Goal: Task Accomplishment & Management: Complete application form

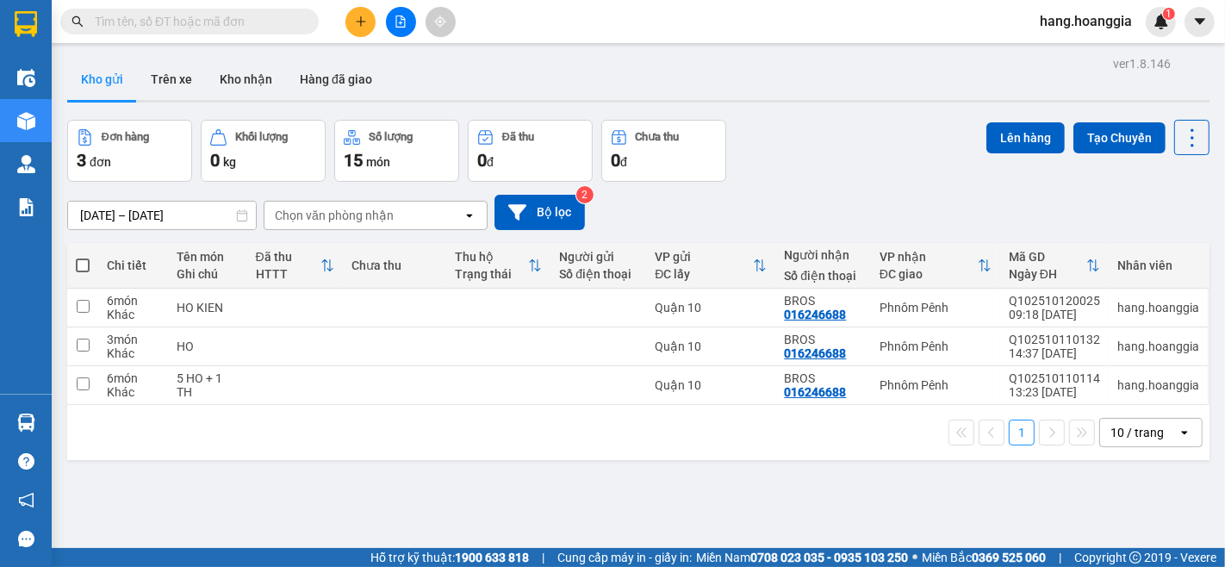
click at [353, 36] on div at bounding box center [400, 22] width 129 height 30
click at [373, 29] on button at bounding box center [361, 22] width 30 height 30
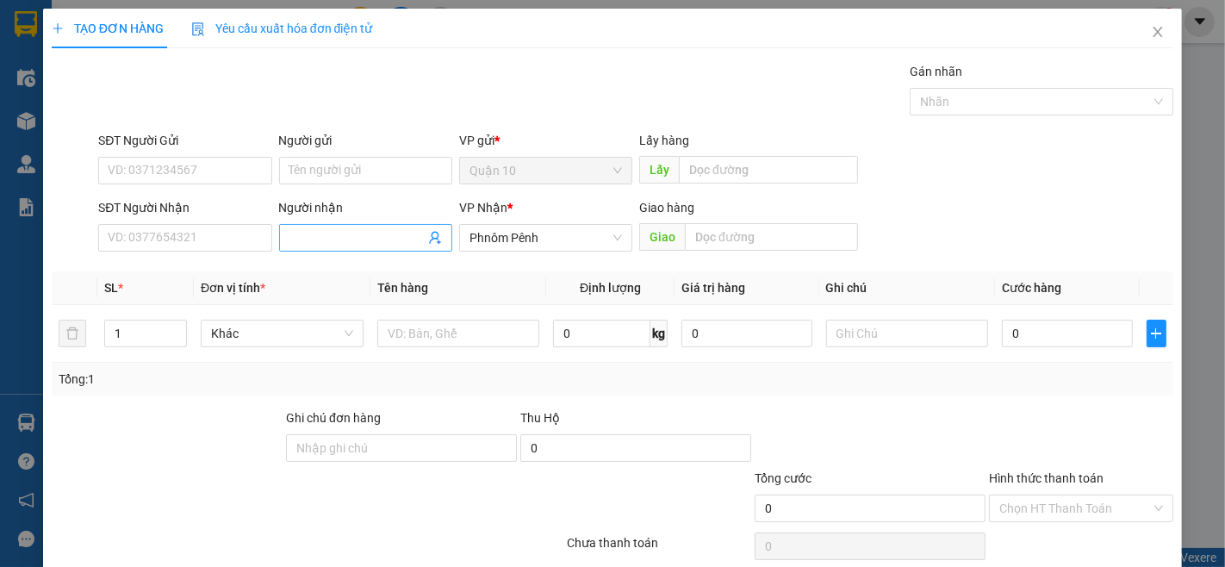
click at [346, 227] on span at bounding box center [365, 238] width 173 height 28
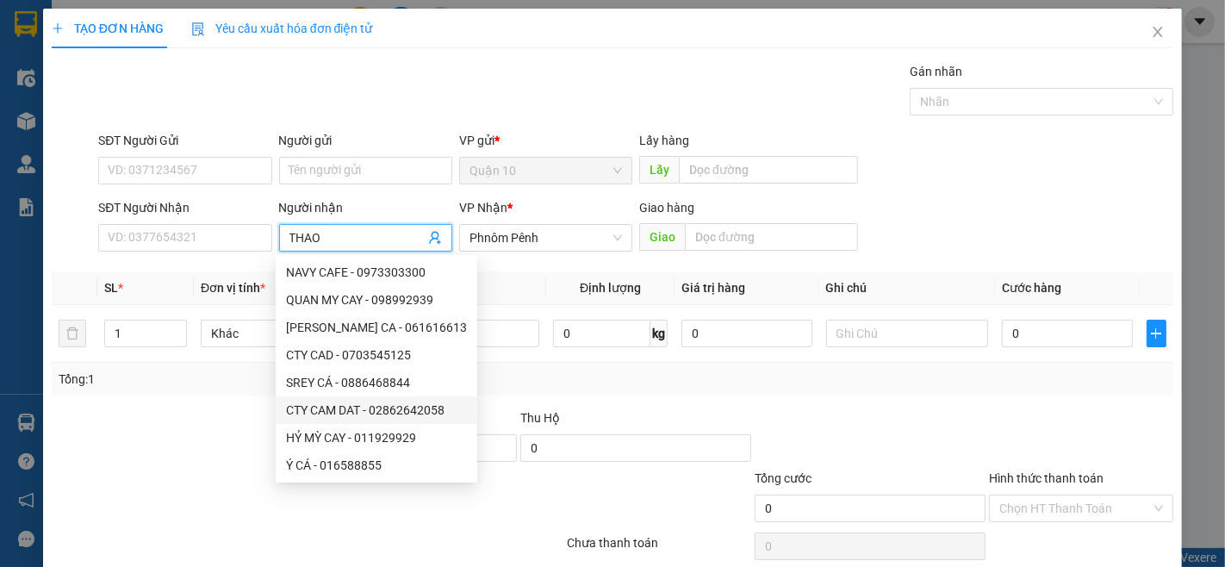
type input "THAO"
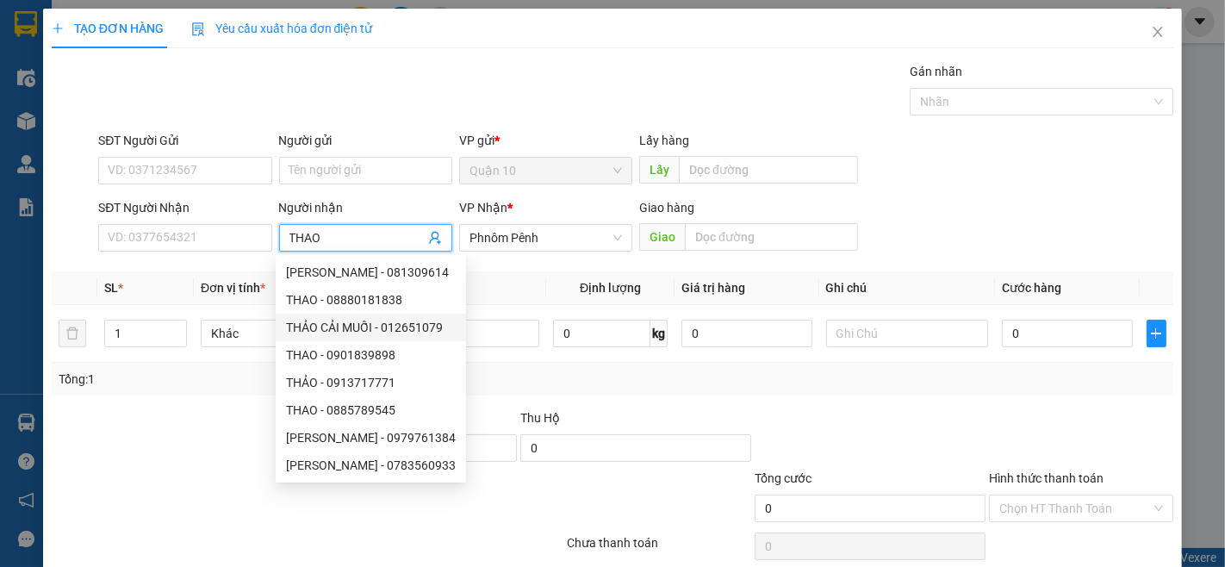
click at [366, 321] on div "THẢO CẢI MUỐI - 012651079" at bounding box center [371, 327] width 170 height 19
type input "012651079"
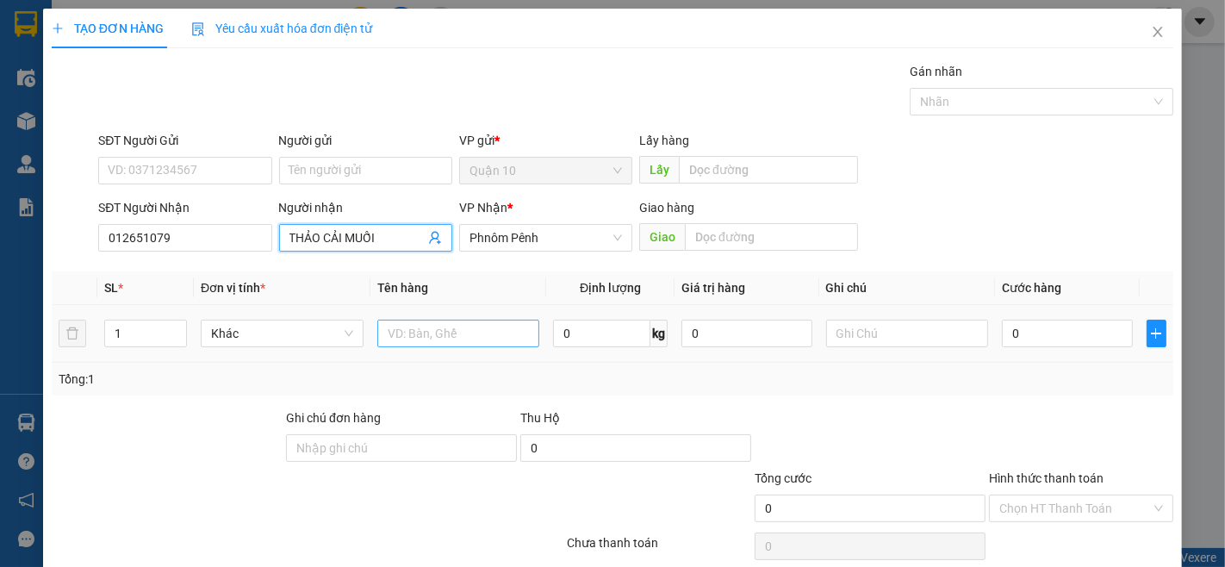
type input "THẢO CẢI MUỐI"
click at [419, 330] on input "text" at bounding box center [458, 334] width 163 height 28
click at [410, 330] on input "text" at bounding box center [458, 334] width 163 height 28
type input "XO"
click at [148, 321] on input "1" at bounding box center [145, 334] width 81 height 26
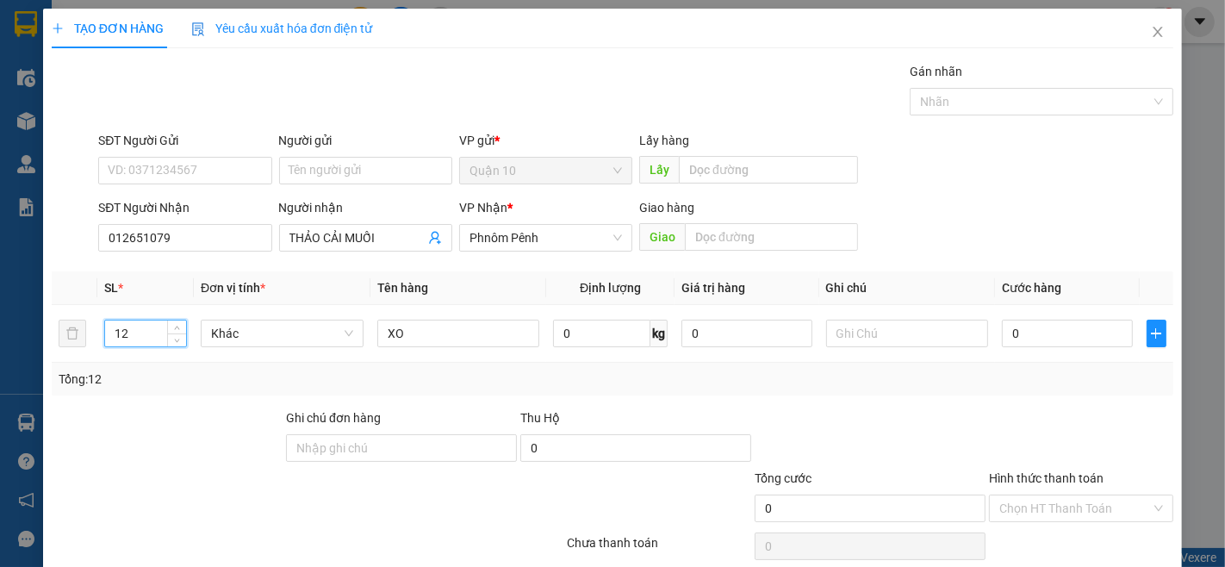
scroll to position [70, 0]
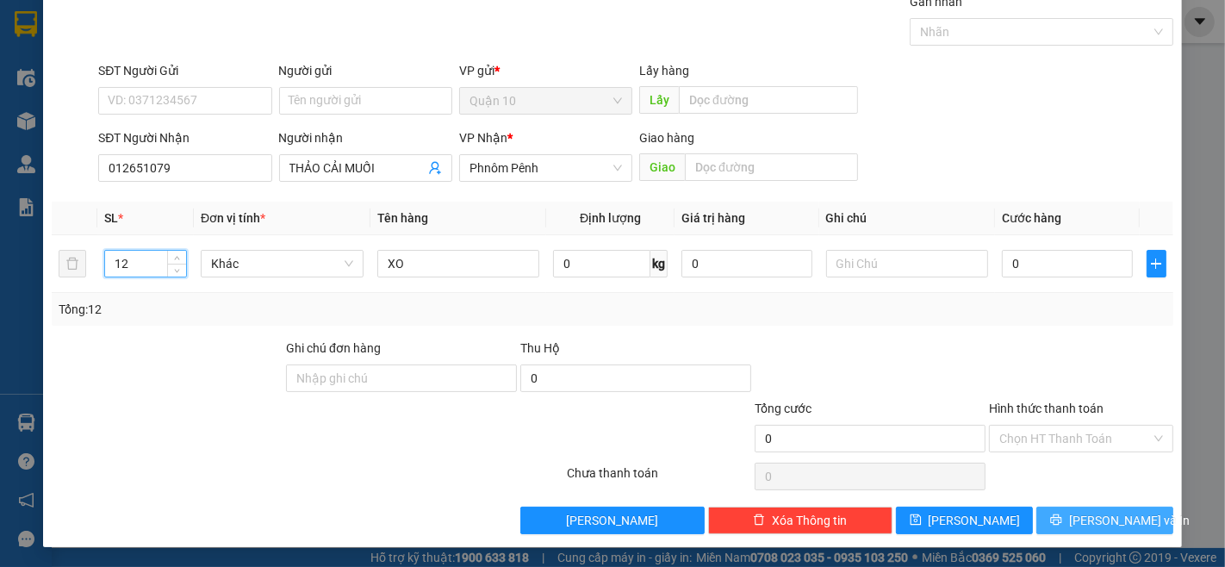
type input "12"
click at [1120, 529] on span "[PERSON_NAME] và In" at bounding box center [1129, 520] width 121 height 19
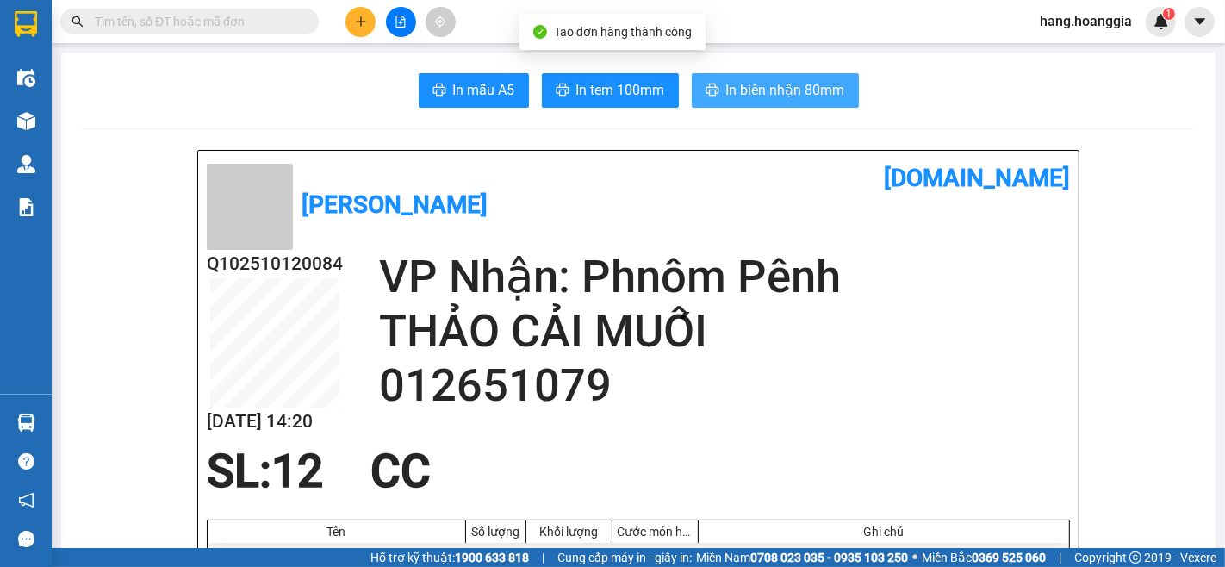
click at [802, 90] on span "In biên nhận 80mm" at bounding box center [785, 90] width 119 height 22
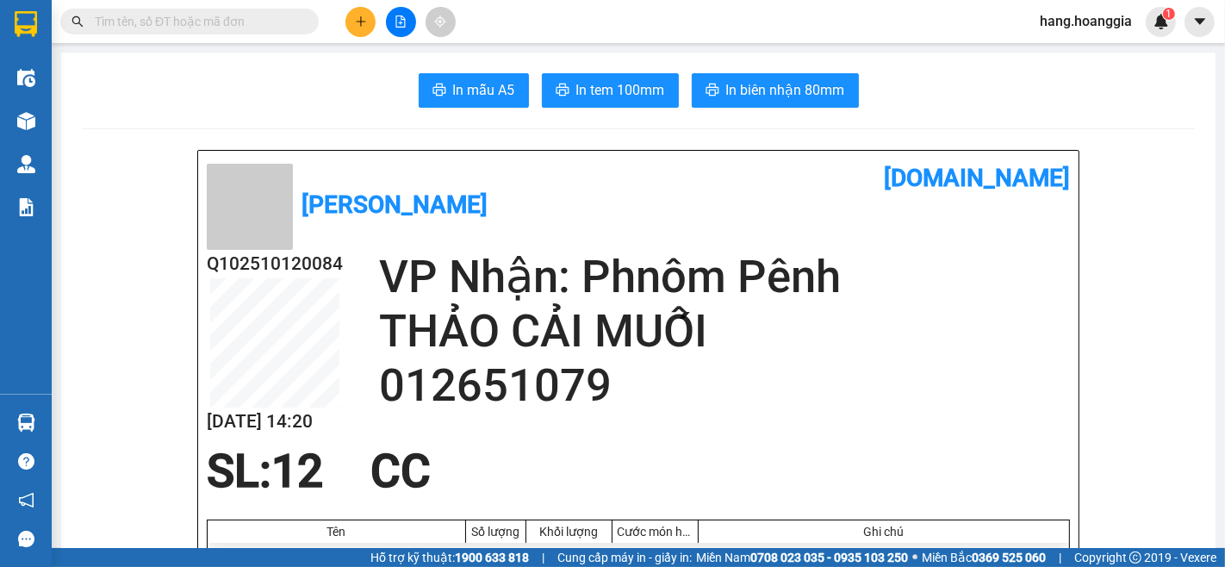
click at [343, 22] on div at bounding box center [400, 22] width 129 height 30
click at [352, 18] on button at bounding box center [361, 22] width 30 height 30
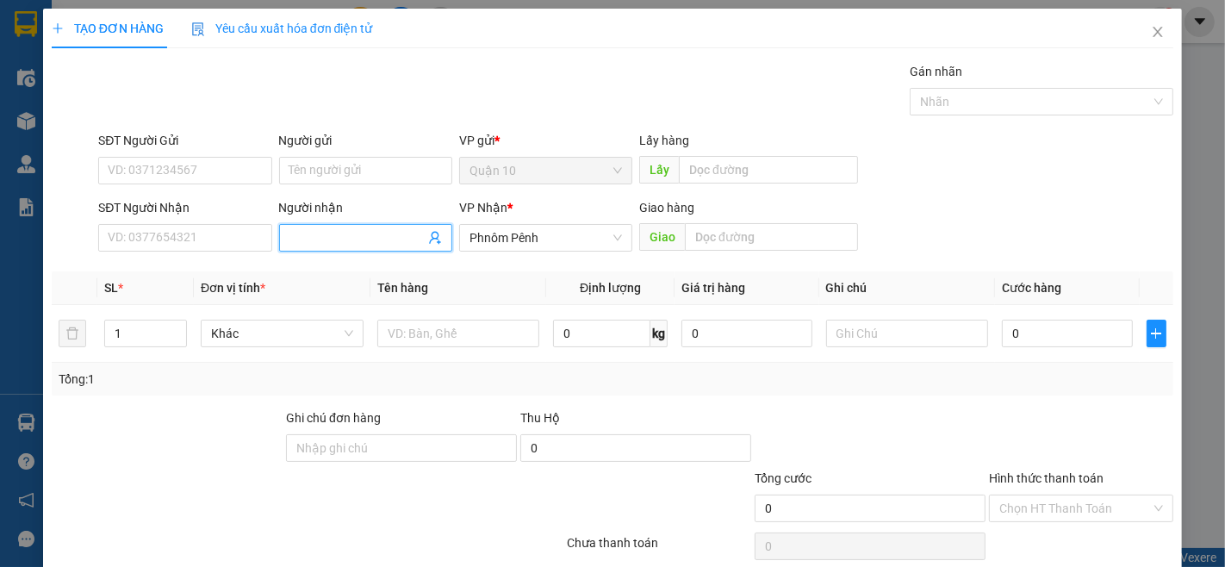
click at [348, 244] on input "Người nhận" at bounding box center [357, 237] width 135 height 19
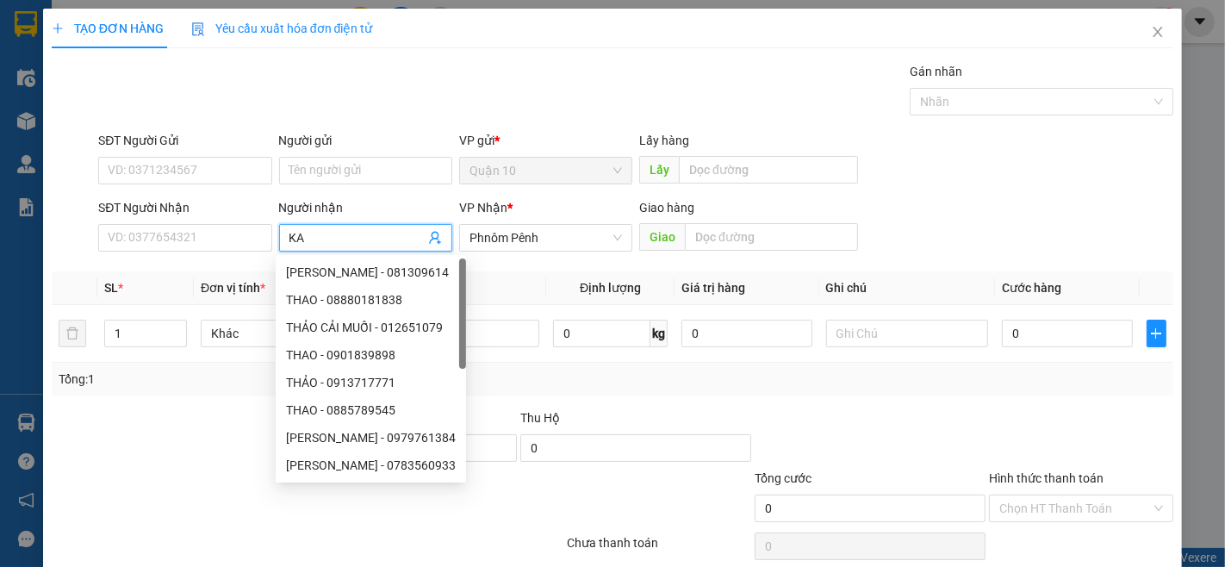
type input "KA"
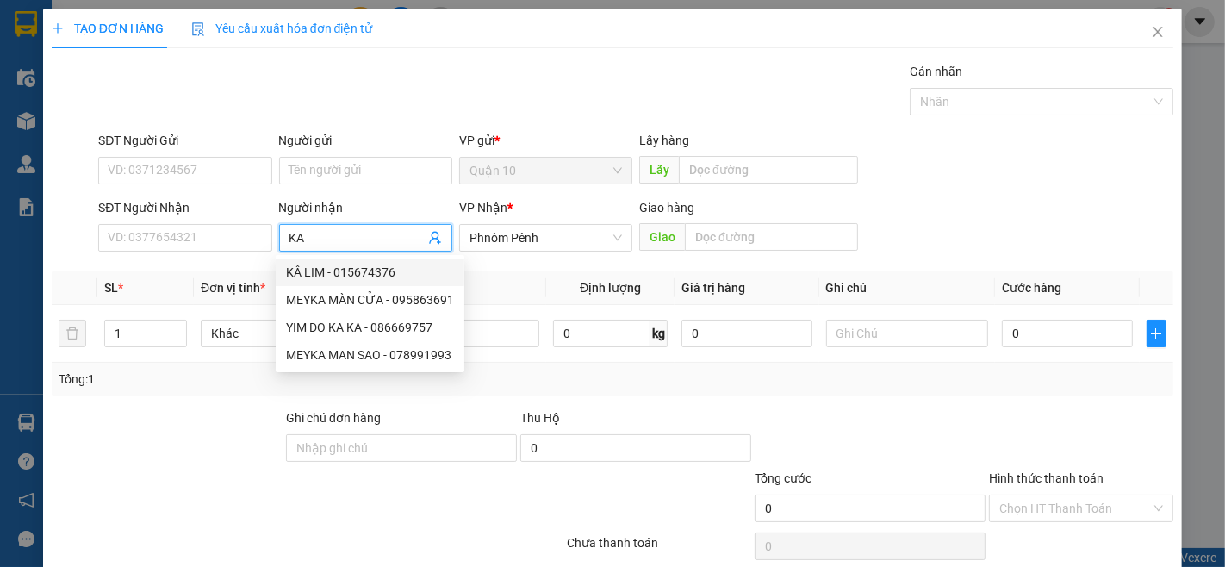
click at [341, 264] on div "KÂ LIM - 015674376" at bounding box center [370, 272] width 168 height 19
type input "015674376"
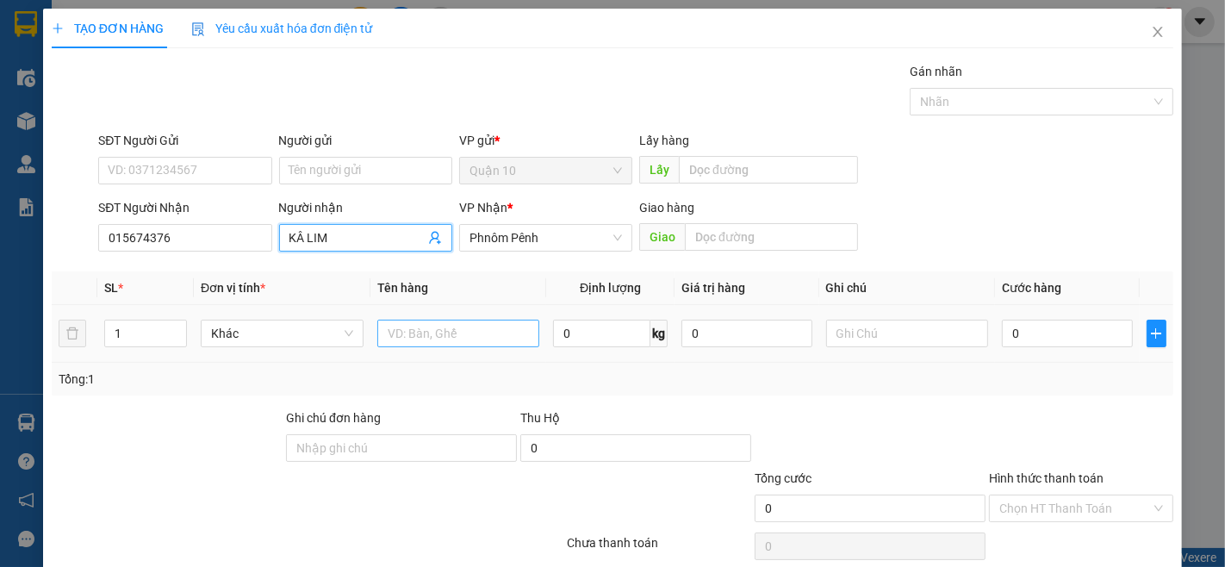
type input "KÂ LIM"
click at [492, 340] on input "text" at bounding box center [458, 334] width 163 height 28
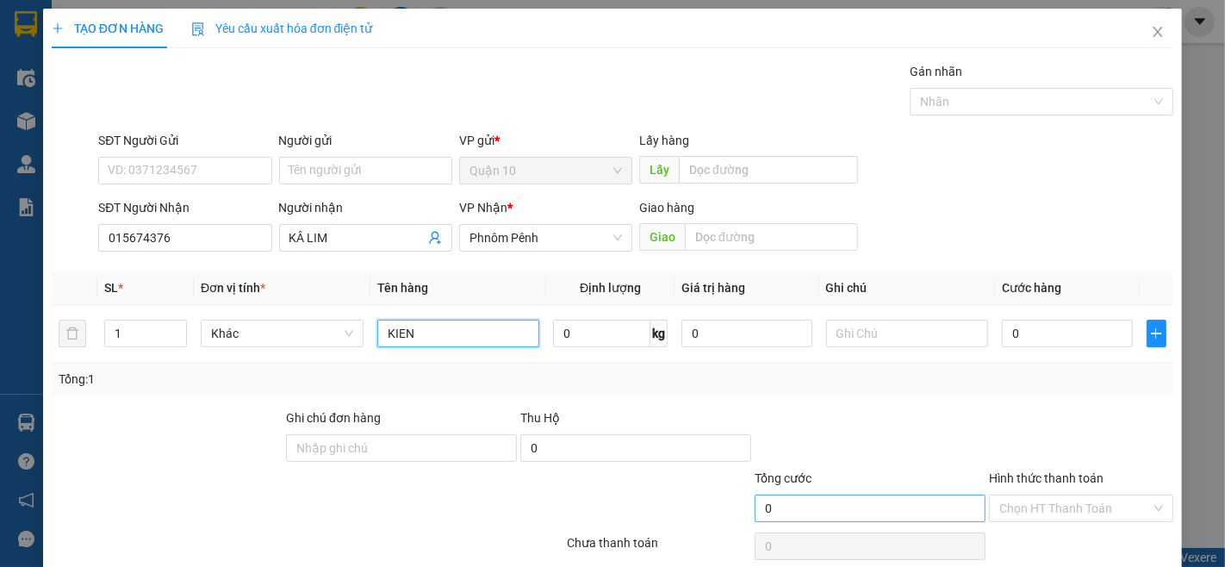
scroll to position [70, 0]
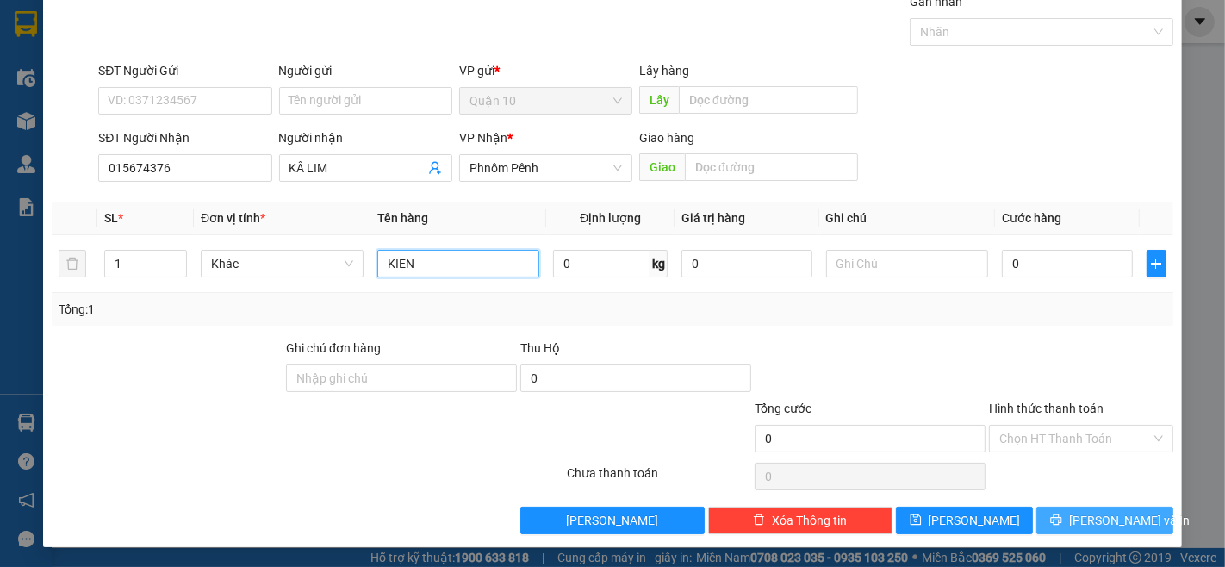
type input "KIEN"
click at [1115, 514] on span "[PERSON_NAME] và In" at bounding box center [1129, 520] width 121 height 19
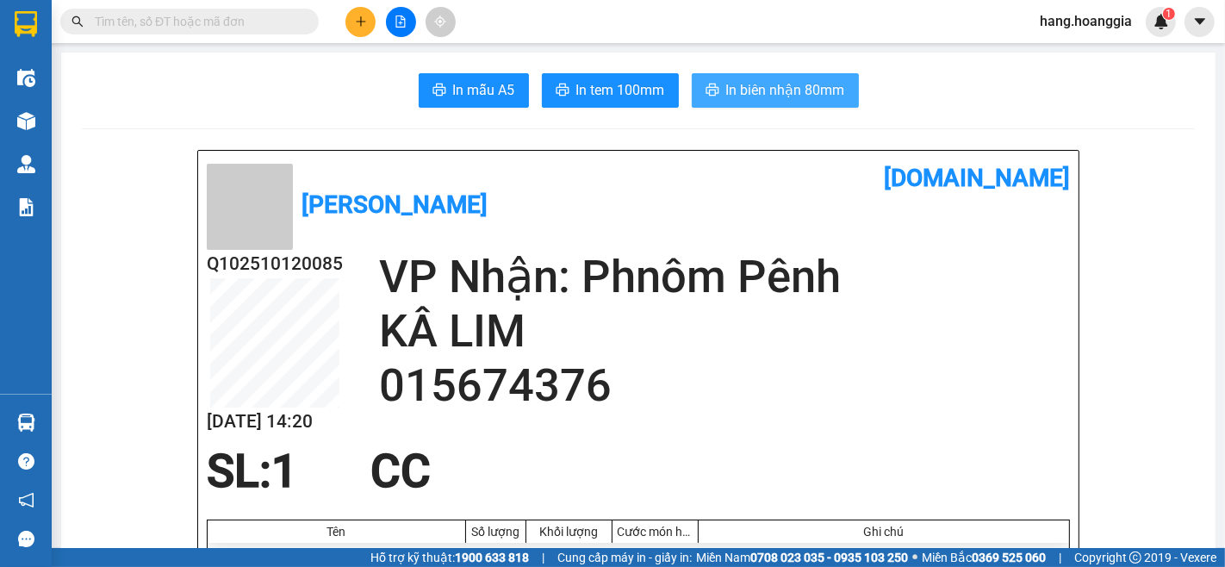
click at [729, 84] on span "In biên nhận 80mm" at bounding box center [785, 90] width 119 height 22
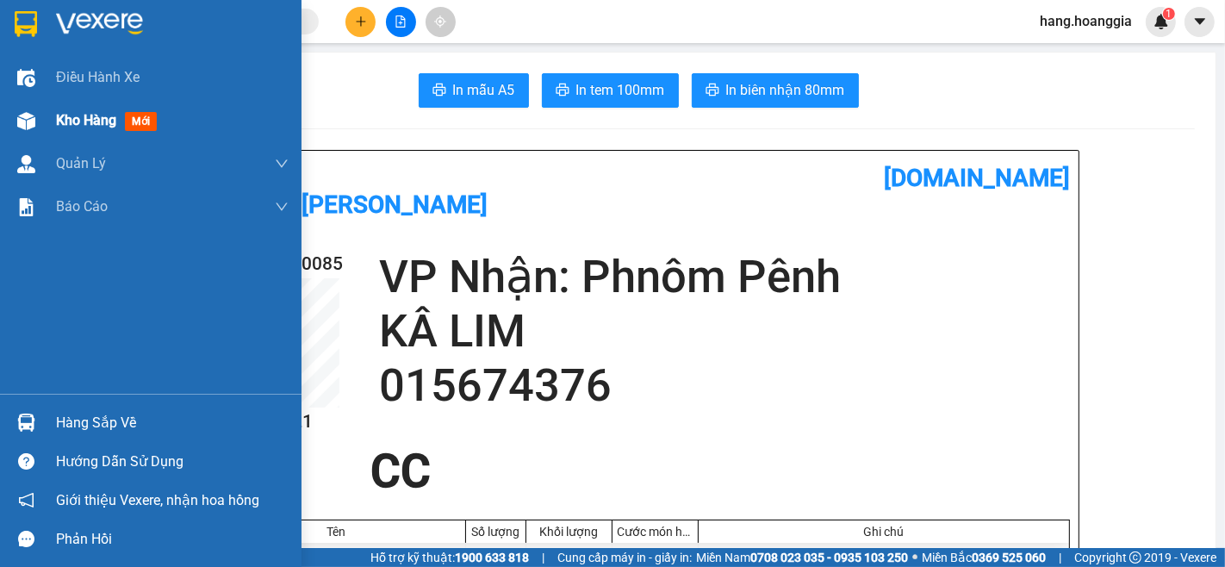
click at [96, 124] on span "Kho hàng" at bounding box center [86, 120] width 60 height 16
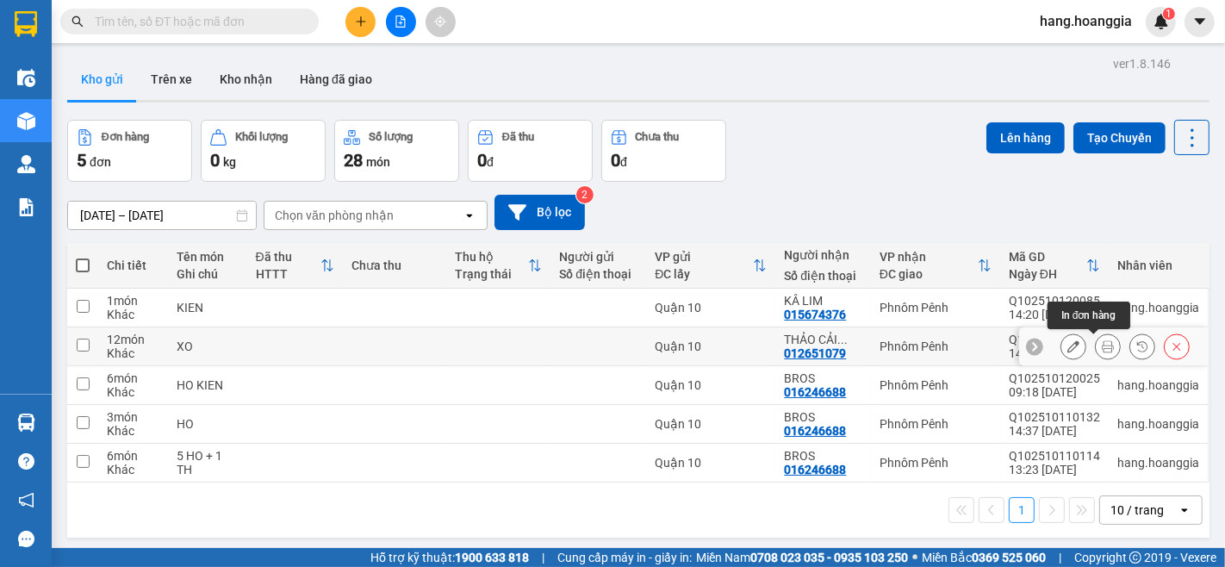
click at [1102, 346] on icon at bounding box center [1108, 346] width 12 height 12
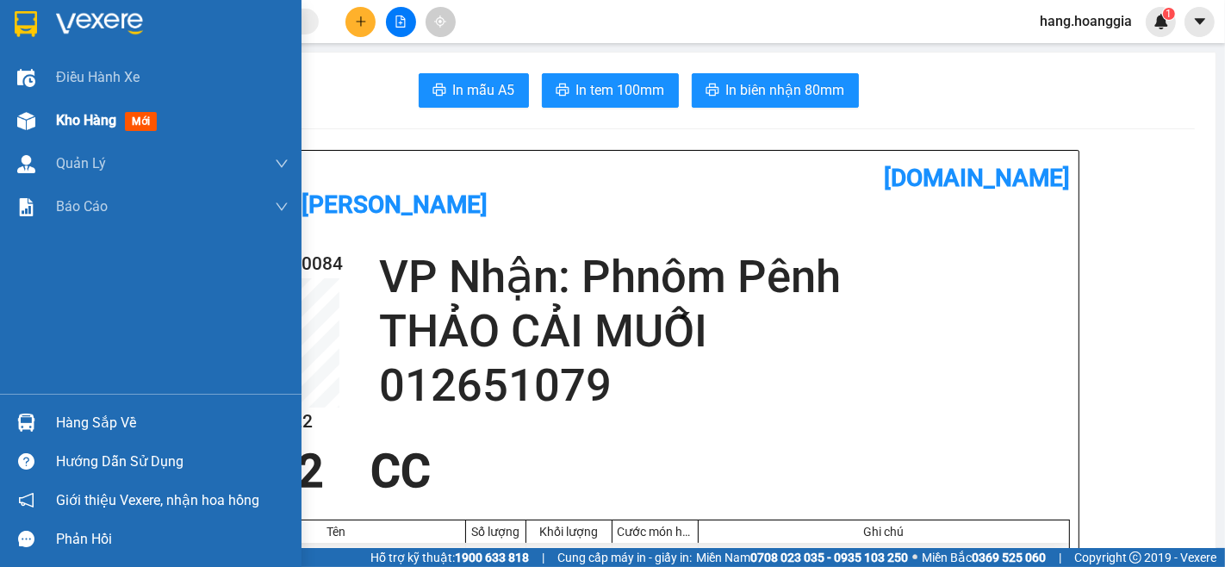
click at [75, 122] on span "Kho hàng" at bounding box center [86, 120] width 60 height 16
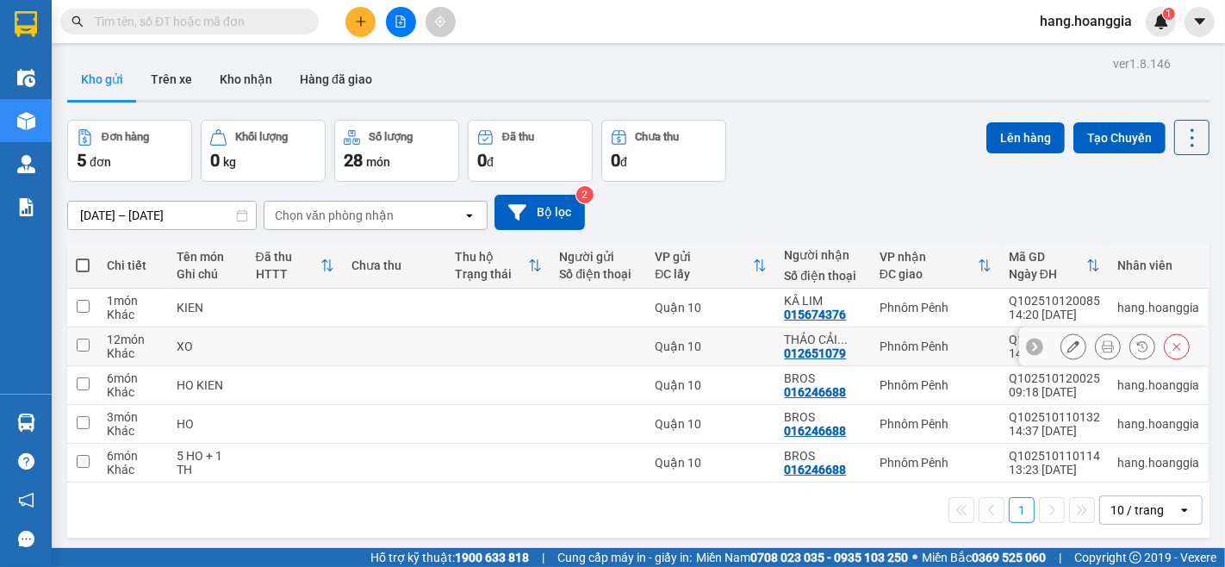
click at [1068, 342] on icon at bounding box center [1074, 346] width 12 height 12
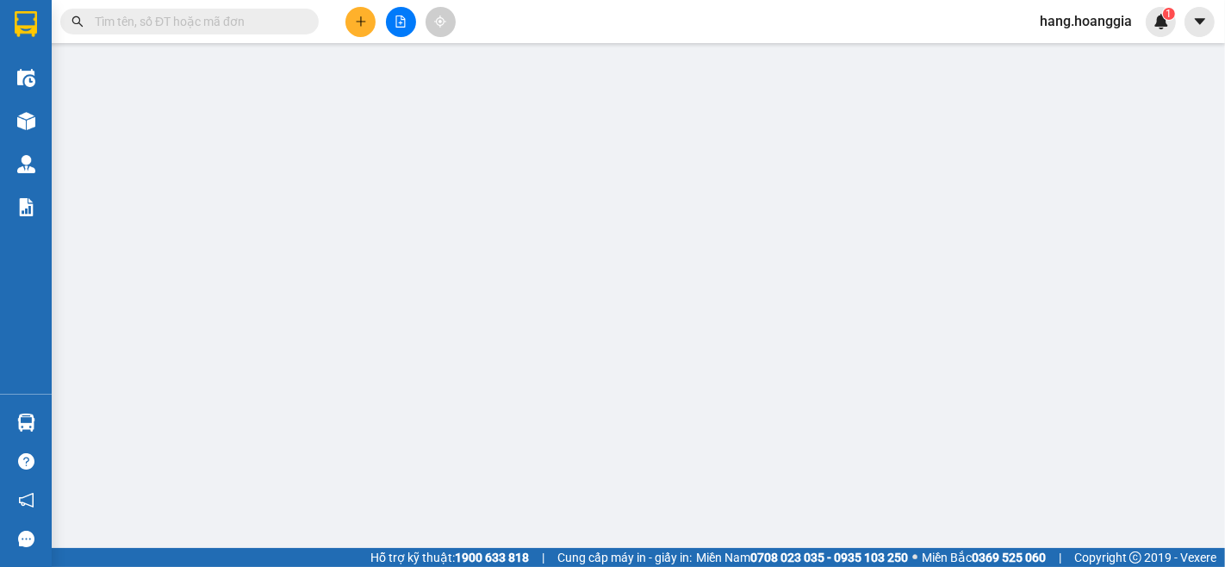
type input "012651079"
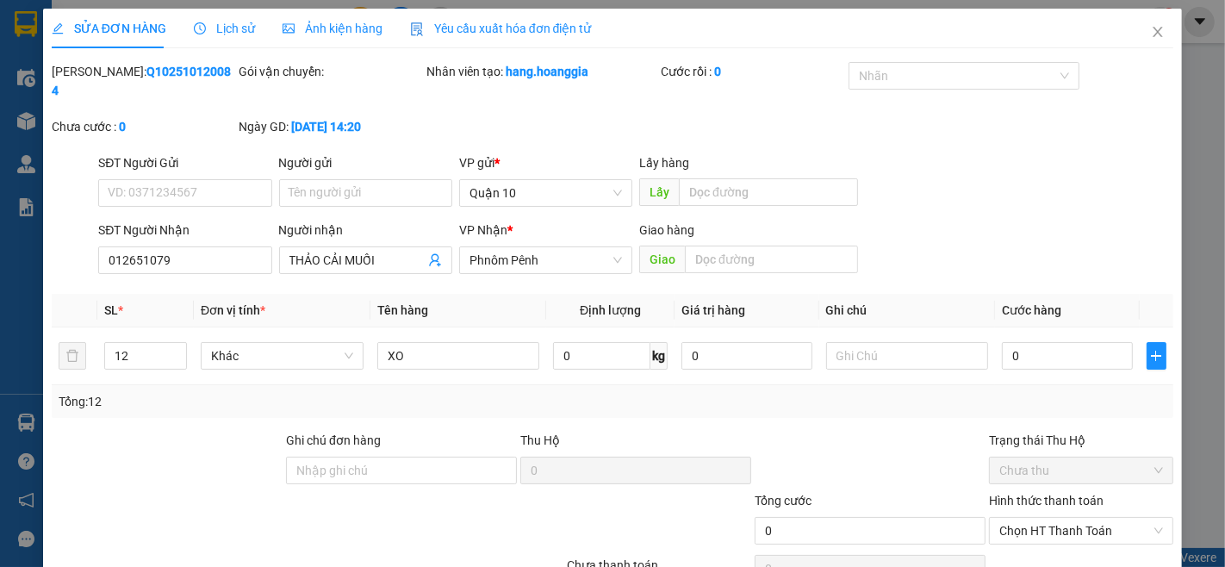
click at [393, 221] on div "Người nhận" at bounding box center [365, 234] width 173 height 26
click at [384, 251] on input "THẢO CẢI MUỐI" at bounding box center [357, 260] width 135 height 19
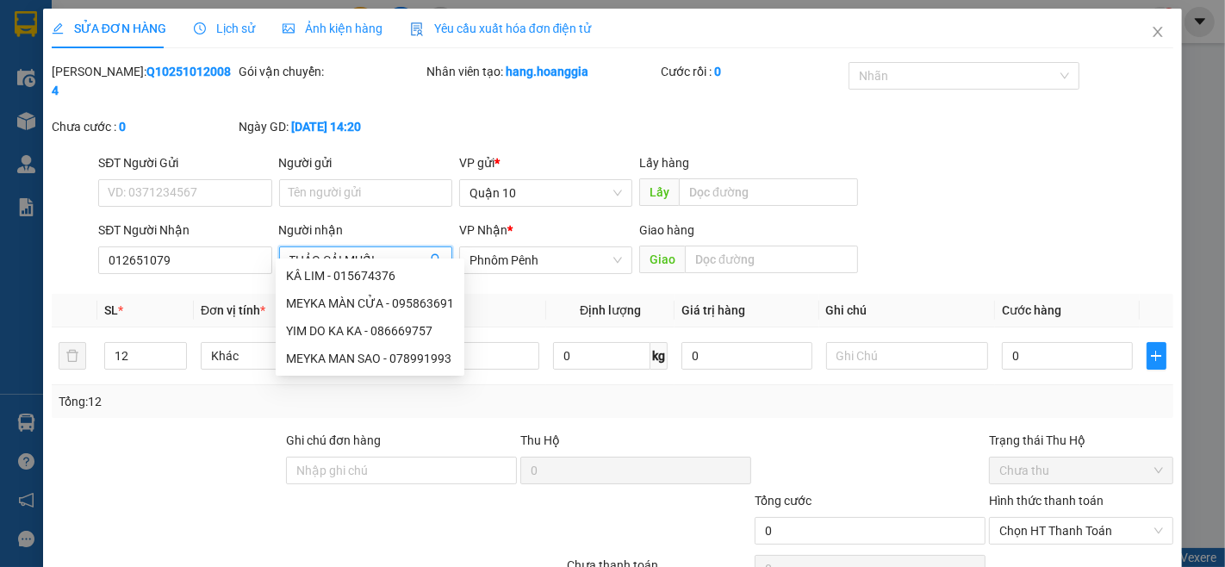
click at [384, 251] on input "THẢO CẢI MUỐI" at bounding box center [357, 260] width 135 height 19
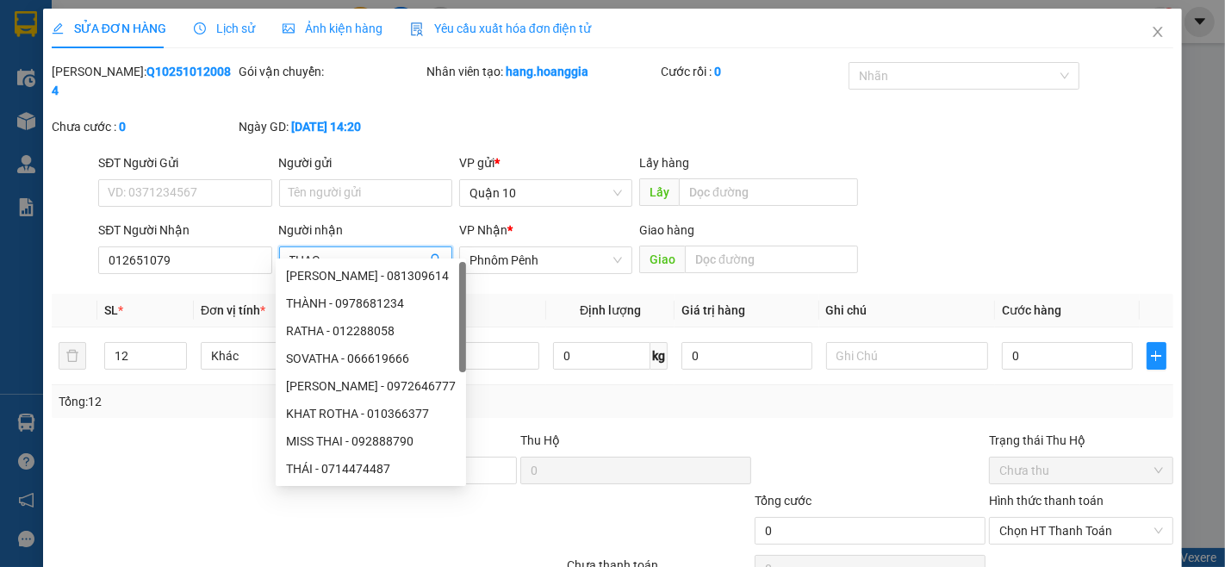
type input "THAO"
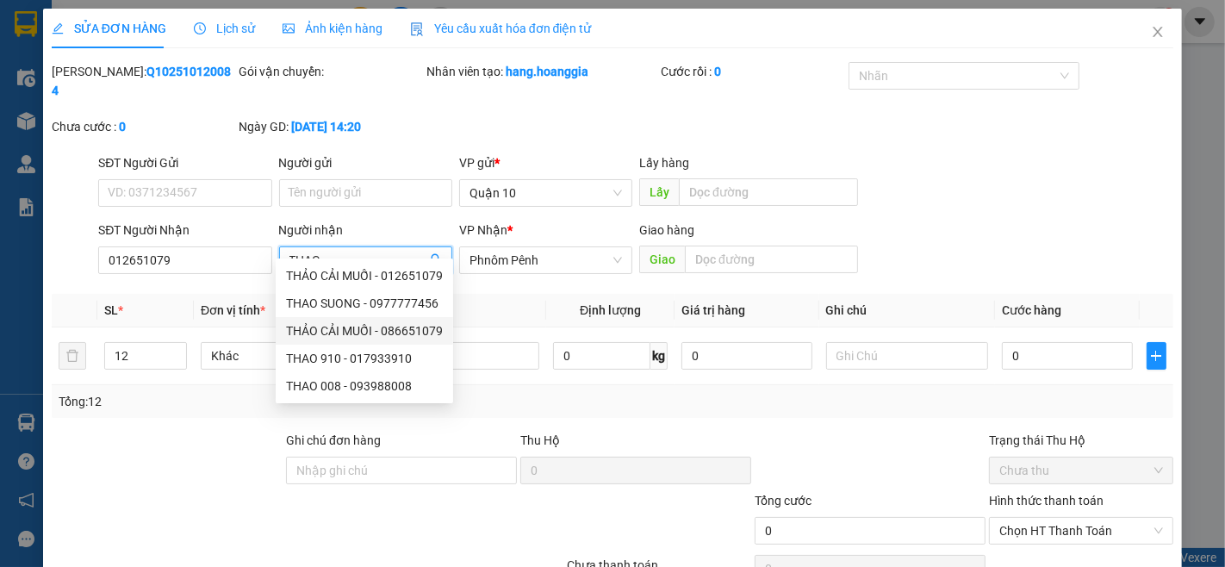
click at [360, 326] on div "THẢO CẢI MUỐI - 086651079" at bounding box center [364, 330] width 157 height 19
type input "086651079"
type input "THẢO CẢI MUỐI"
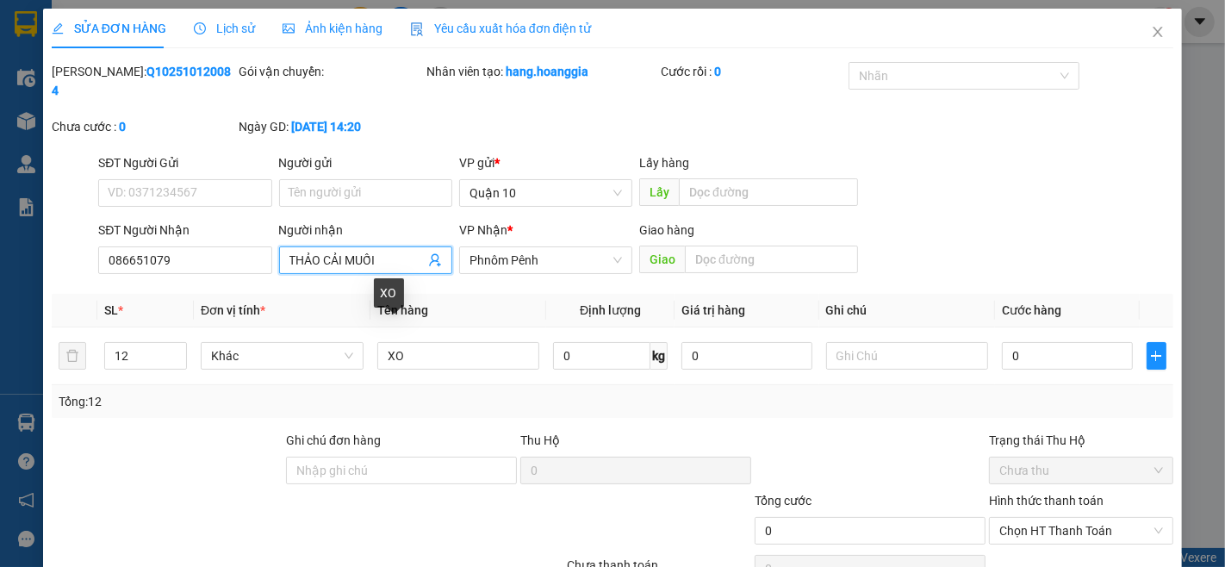
scroll to position [73, 0]
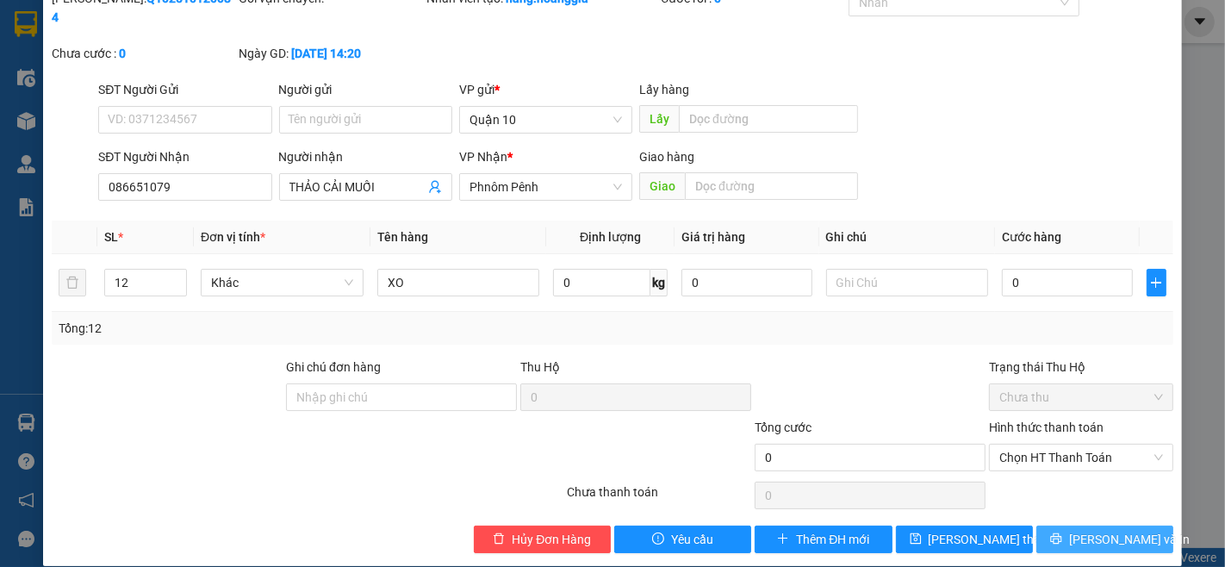
click at [1113, 530] on span "[PERSON_NAME] và In" at bounding box center [1129, 539] width 121 height 19
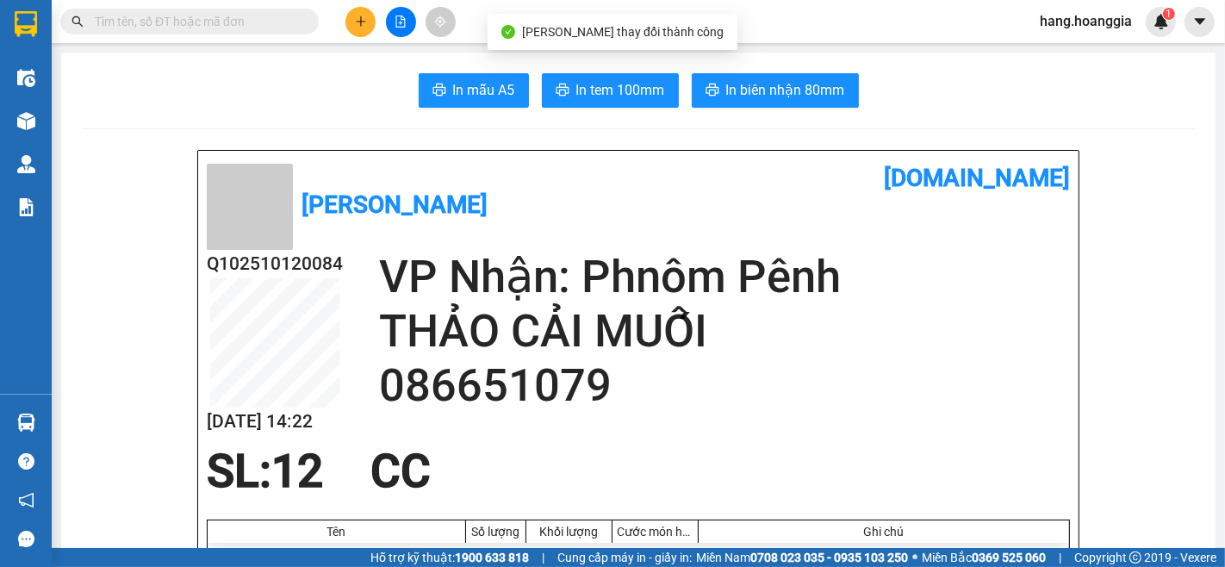
scroll to position [96, 0]
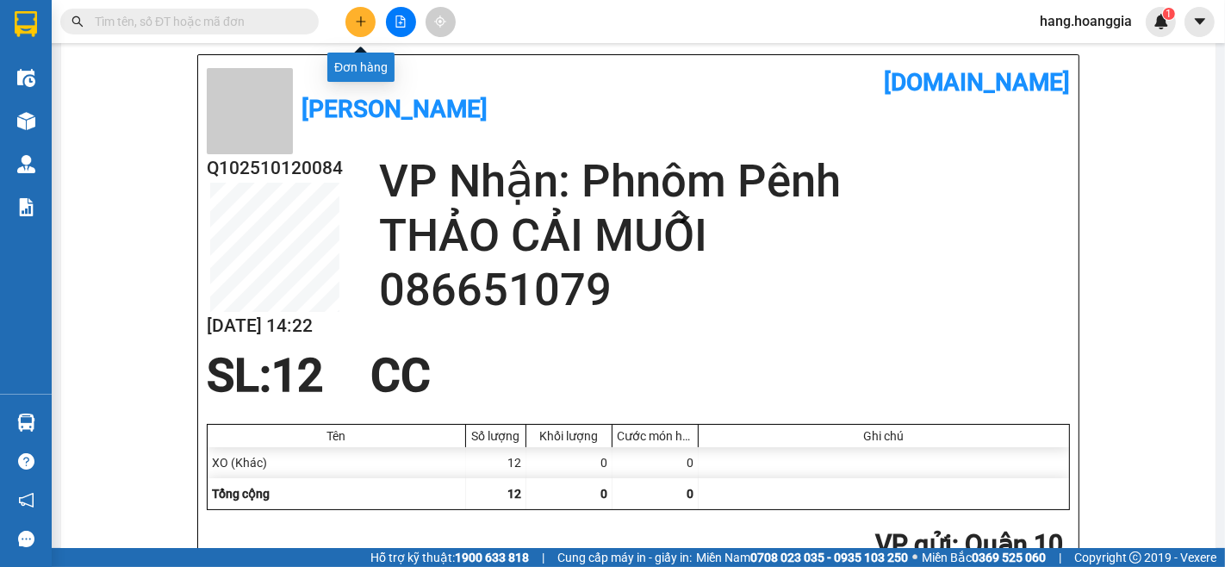
click at [359, 18] on icon "plus" at bounding box center [361, 22] width 12 height 12
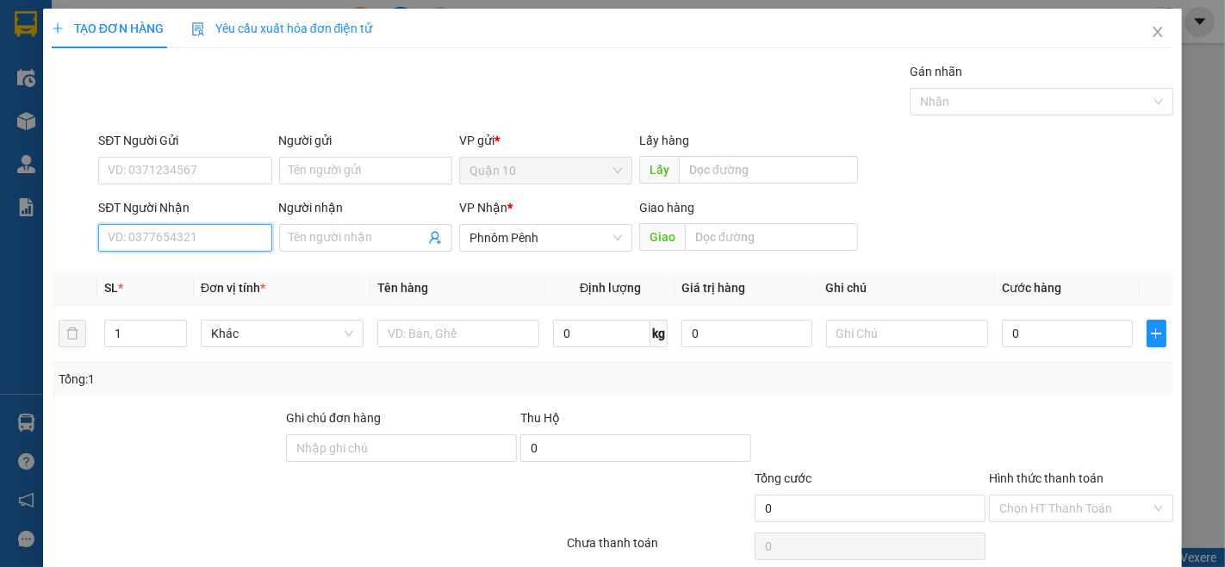
click at [177, 234] on input "SĐT Người Nhận" at bounding box center [184, 238] width 173 height 28
type input "0"
type input "0973970866"
click at [209, 281] on div "0973970866 - LIDA" at bounding box center [183, 272] width 151 height 19
type input "LIDA"
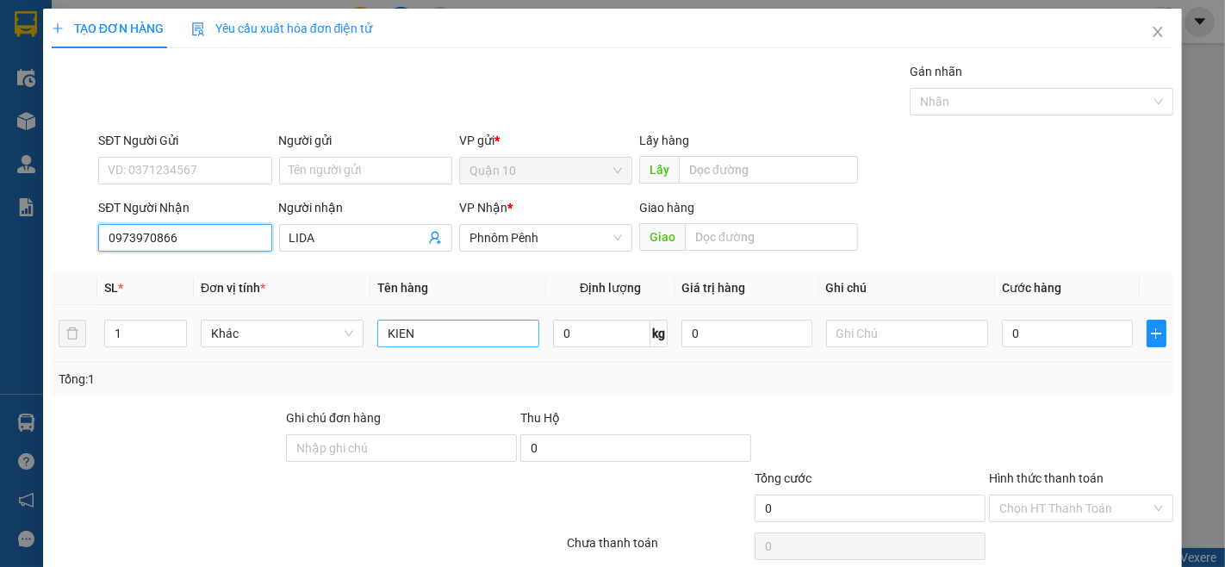
type input "0973970866"
click at [419, 334] on input "KIEN" at bounding box center [458, 334] width 163 height 28
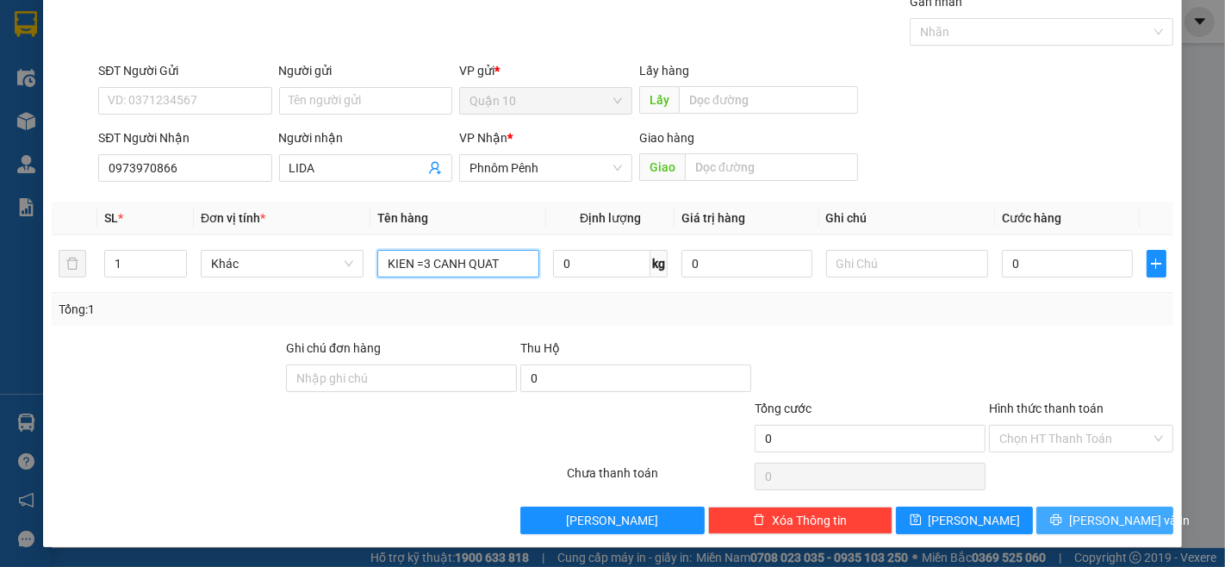
type input "KIEN =3 CANH QUAT"
click at [1107, 527] on span "[PERSON_NAME] và In" at bounding box center [1129, 520] width 121 height 19
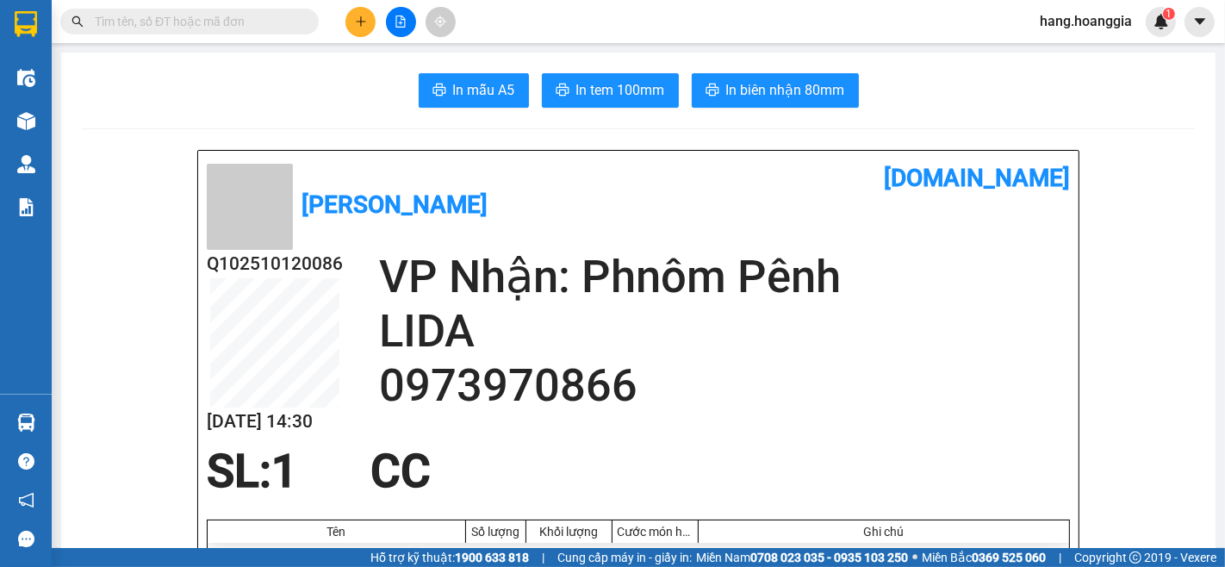
click at [364, 7] on div at bounding box center [400, 22] width 129 height 30
click at [349, 22] on button at bounding box center [361, 22] width 30 height 30
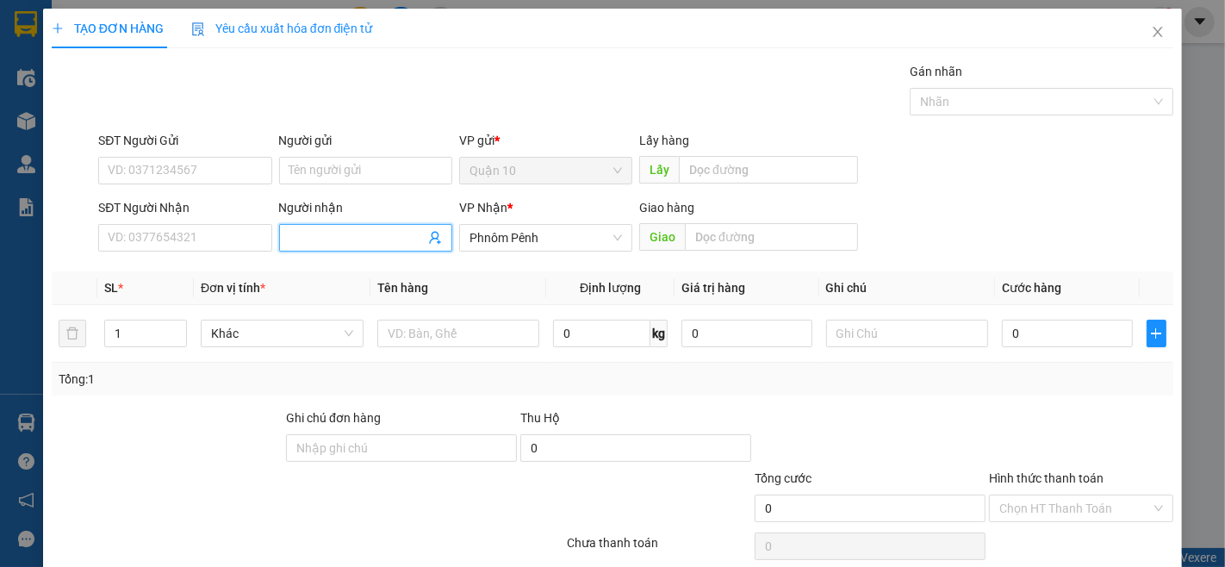
click at [367, 228] on input "Người nhận" at bounding box center [357, 237] width 135 height 19
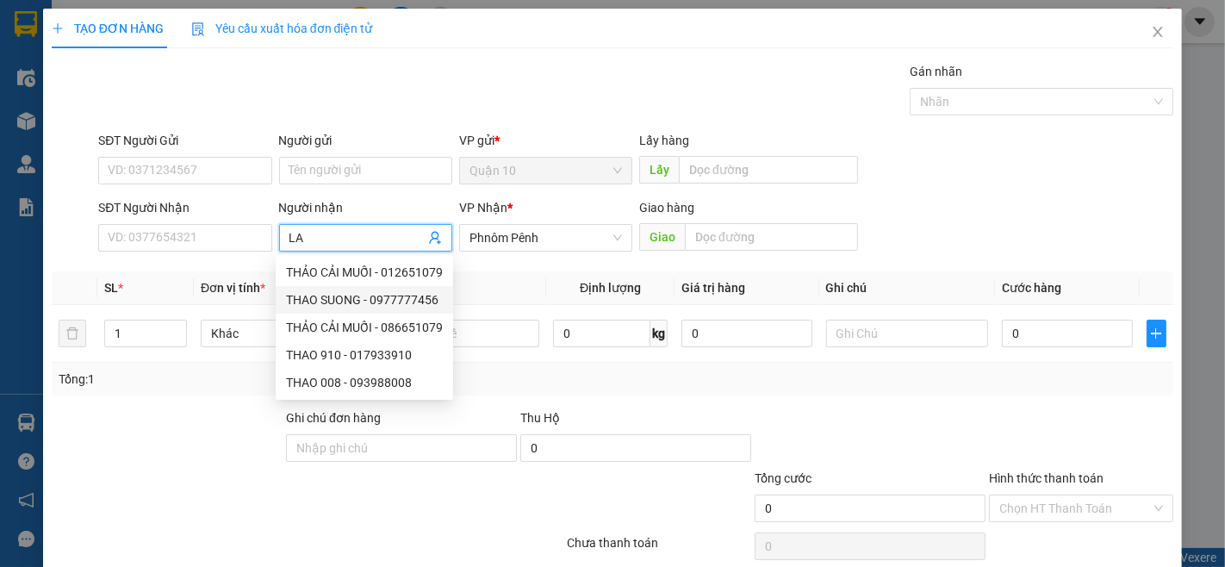
type input "LA"
click at [364, 304] on div "LÃ - A9 - 0823303317" at bounding box center [363, 299] width 155 height 19
type input "0823303317"
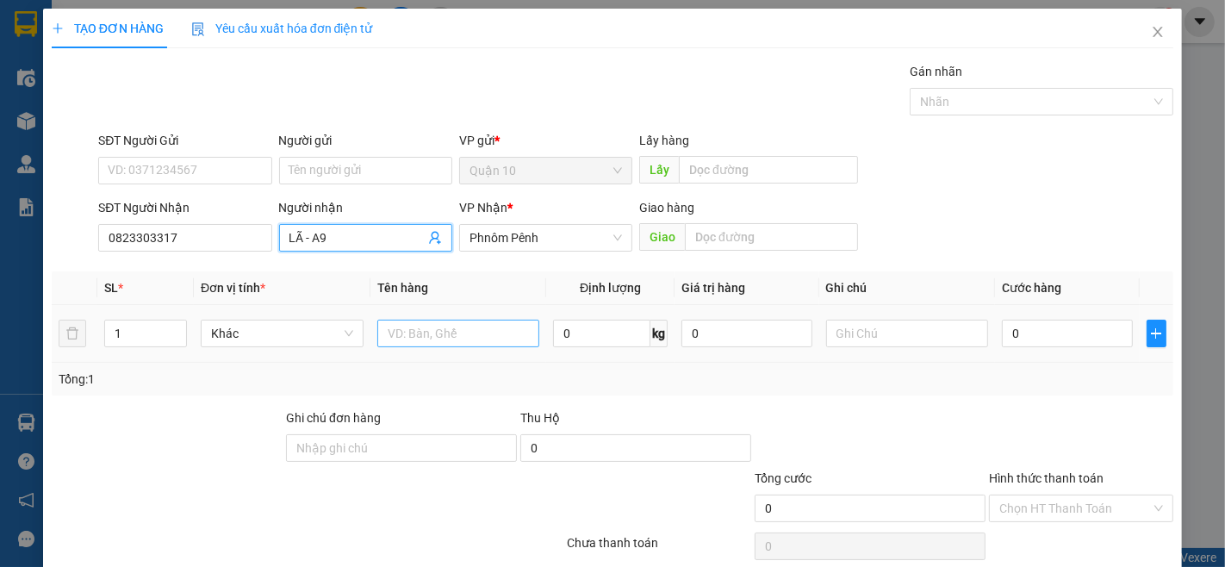
type input "LÃ - A9"
click at [481, 329] on input "text" at bounding box center [458, 334] width 163 height 28
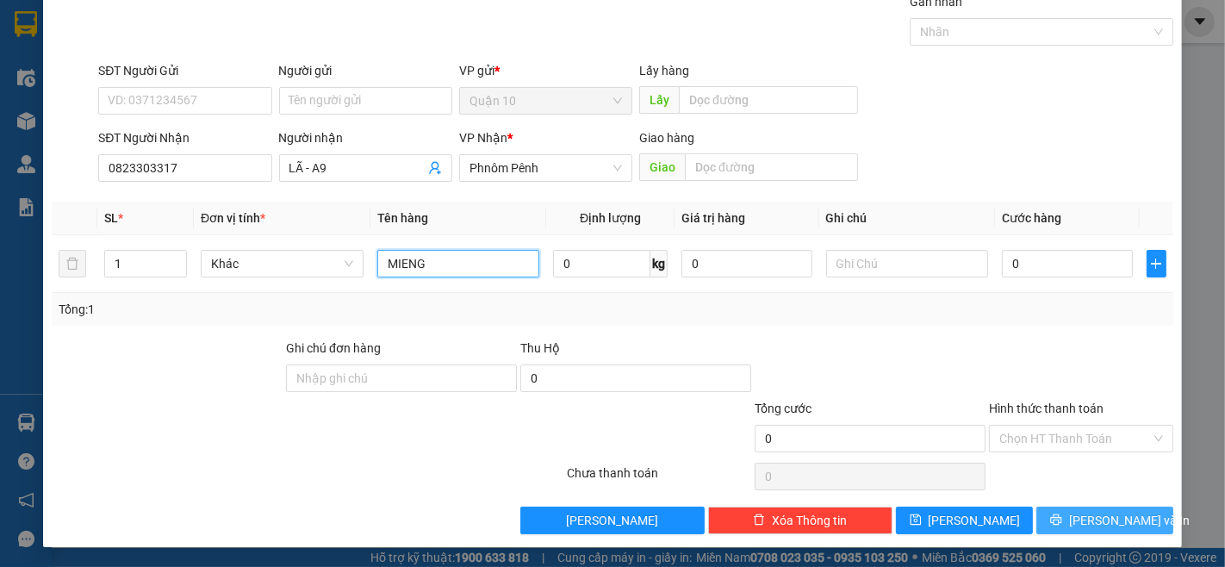
type input "MIENG"
click at [1074, 507] on button "[PERSON_NAME] và In" at bounding box center [1105, 521] width 137 height 28
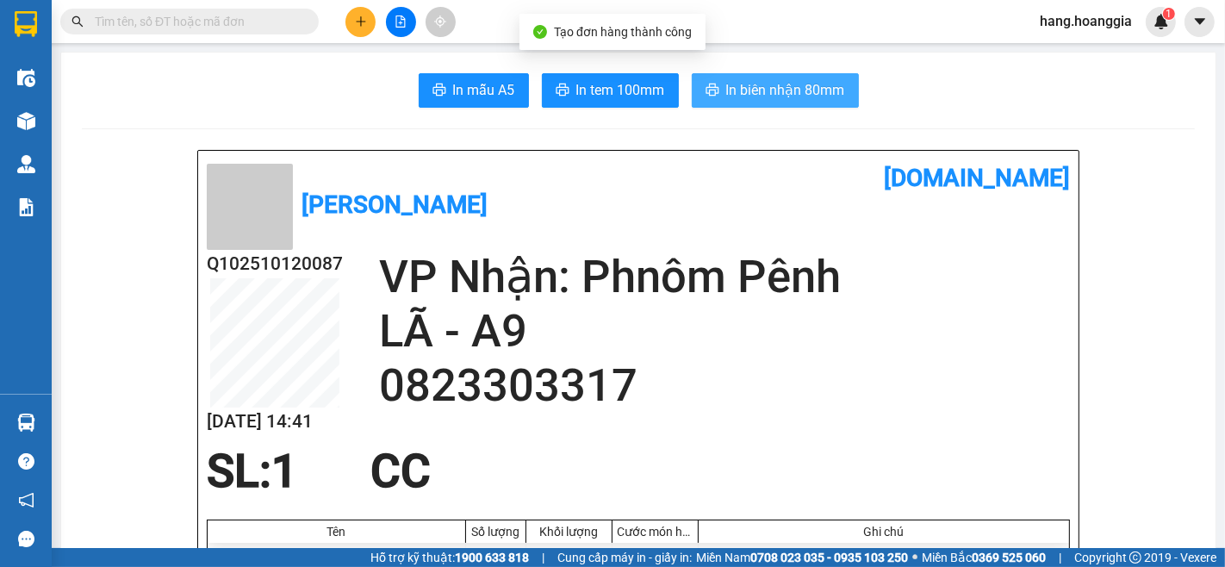
click at [755, 93] on span "In biên nhận 80mm" at bounding box center [785, 90] width 119 height 22
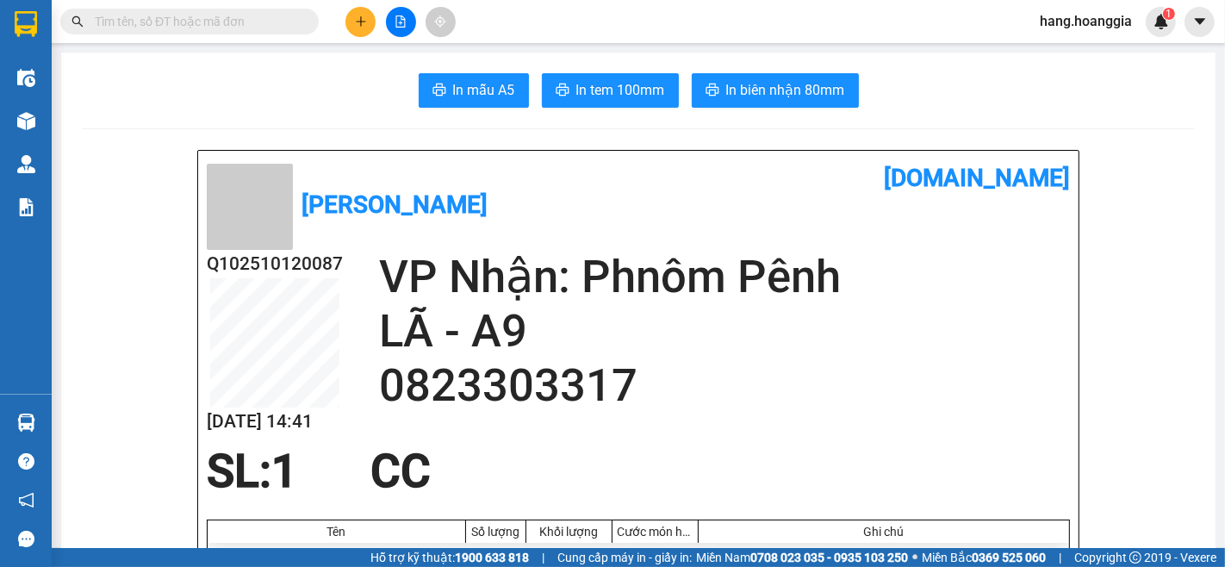
click at [350, 31] on button at bounding box center [361, 22] width 30 height 30
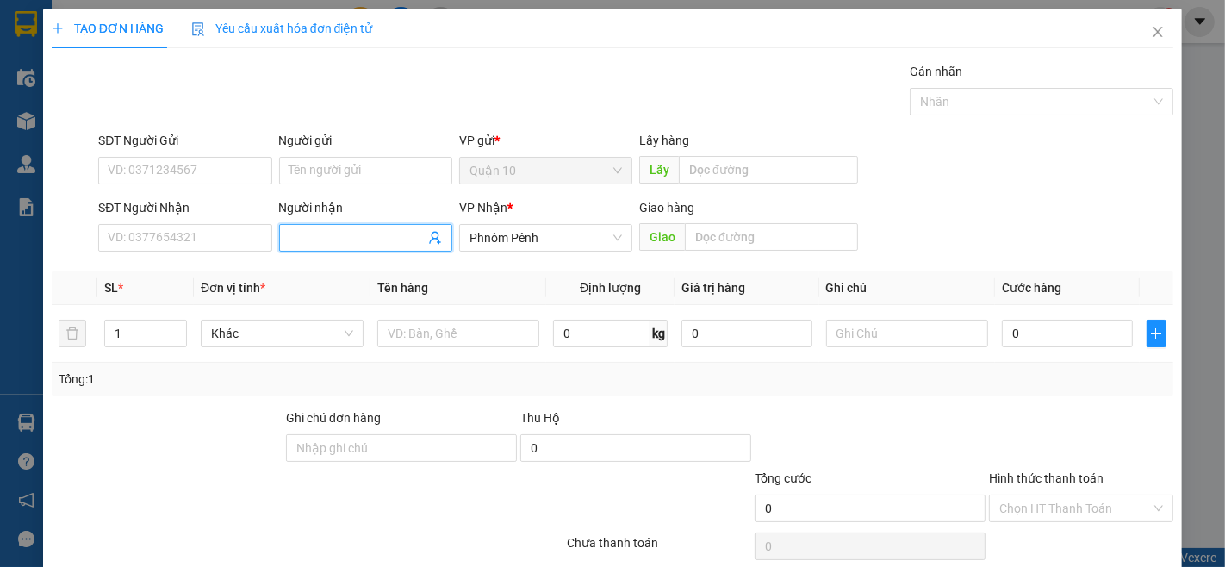
click at [337, 234] on input "Người nhận" at bounding box center [357, 237] width 135 height 19
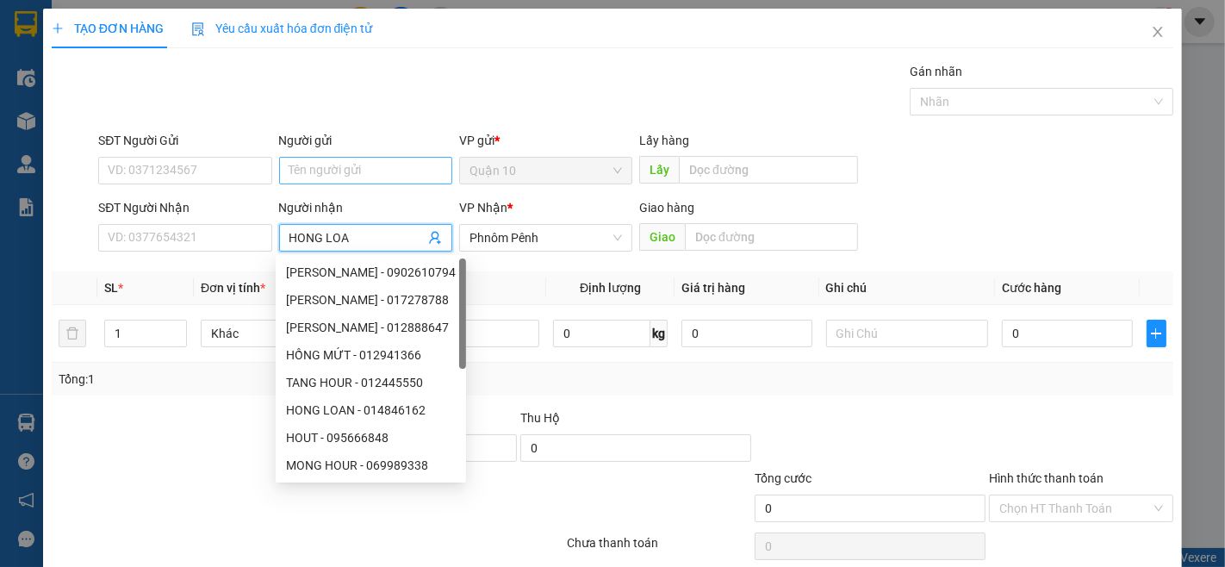
type input "HONG LOAN"
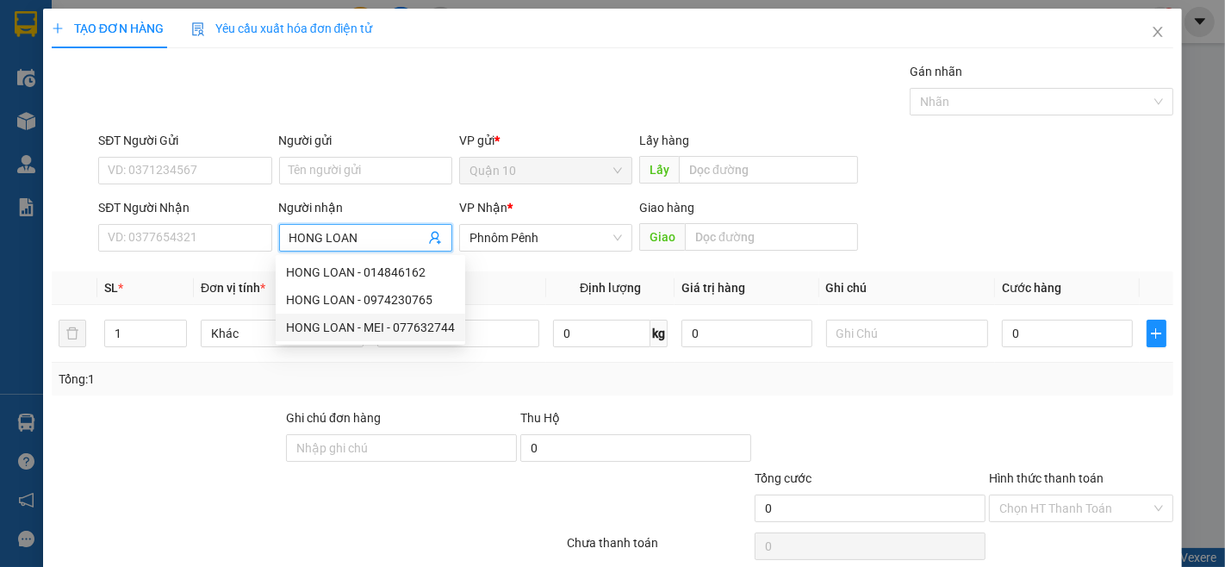
click at [392, 340] on div "HONG LOAN - MEI - 077632744" at bounding box center [371, 328] width 190 height 28
type input "077632744"
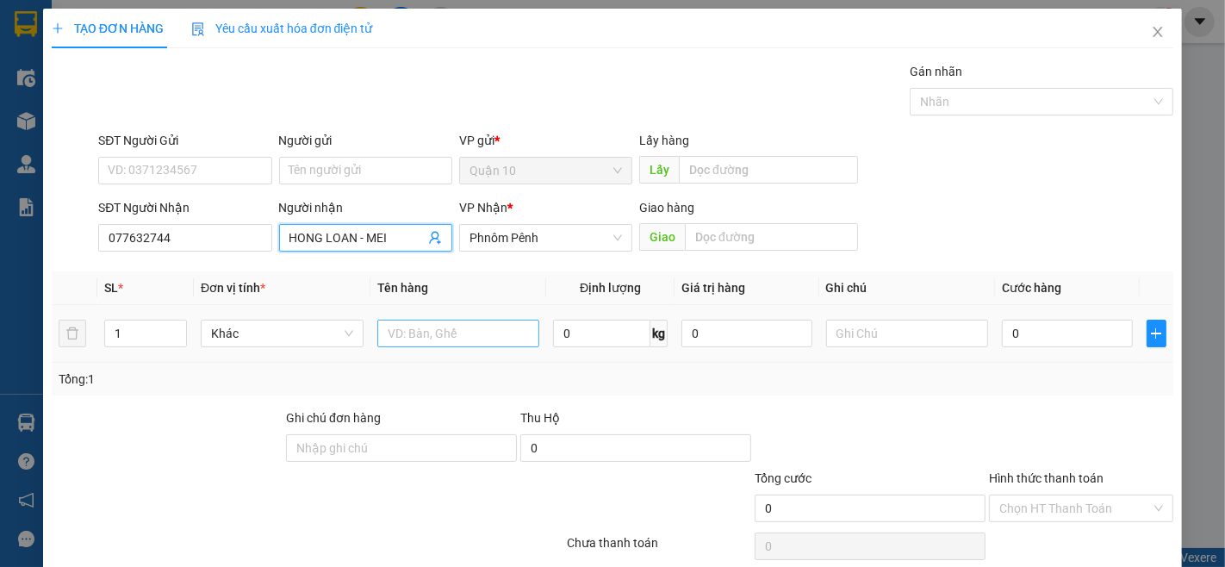
type input "HONG LOAN - MEI"
click at [420, 337] on input "text" at bounding box center [458, 334] width 163 height 28
type input "R"
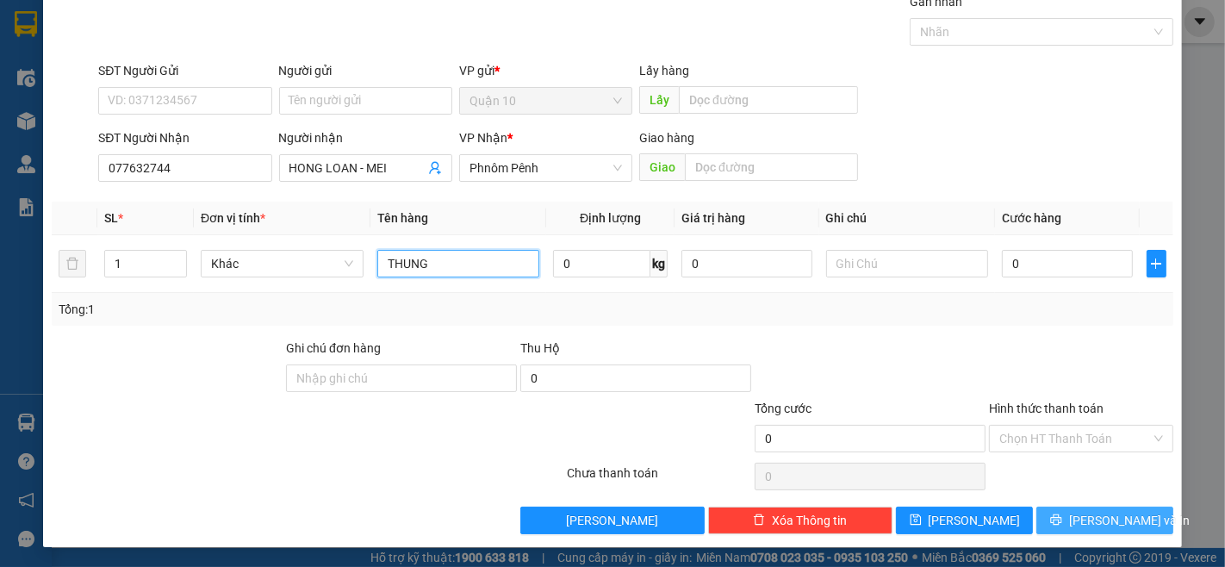
type input "THUNG"
click at [1089, 521] on span "[PERSON_NAME] và In" at bounding box center [1129, 520] width 121 height 19
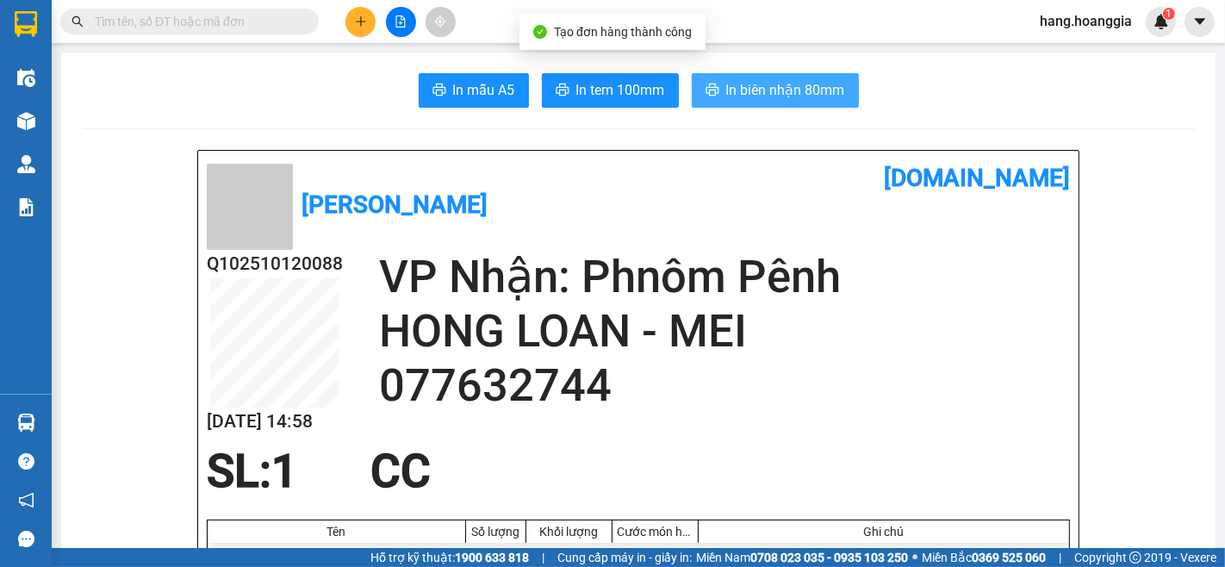
click at [832, 91] on span "In biên nhận 80mm" at bounding box center [785, 90] width 119 height 22
